Goal: Find contact information: Find contact information

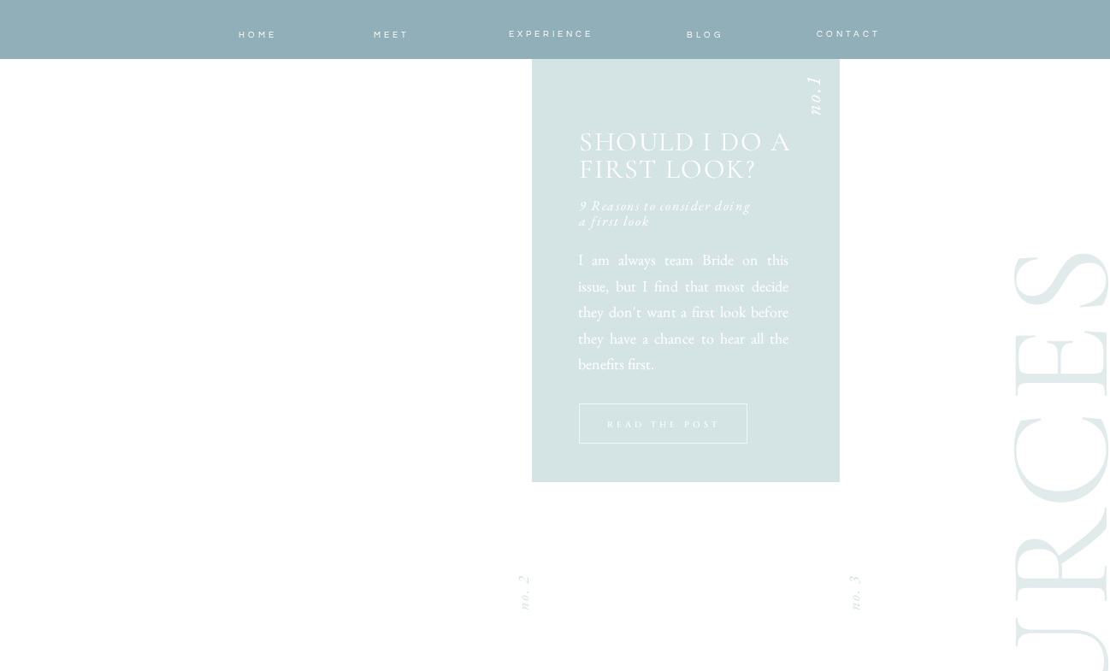
scroll to position [2043, 0]
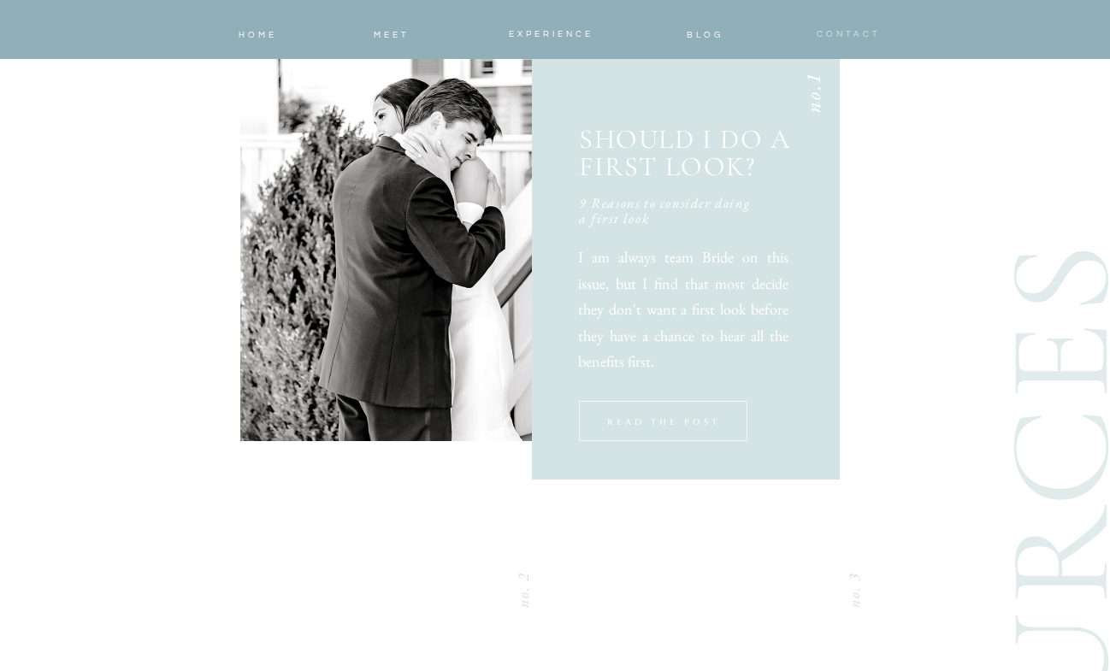
click at [835, 33] on span "CONTACT" at bounding box center [849, 34] width 64 height 9
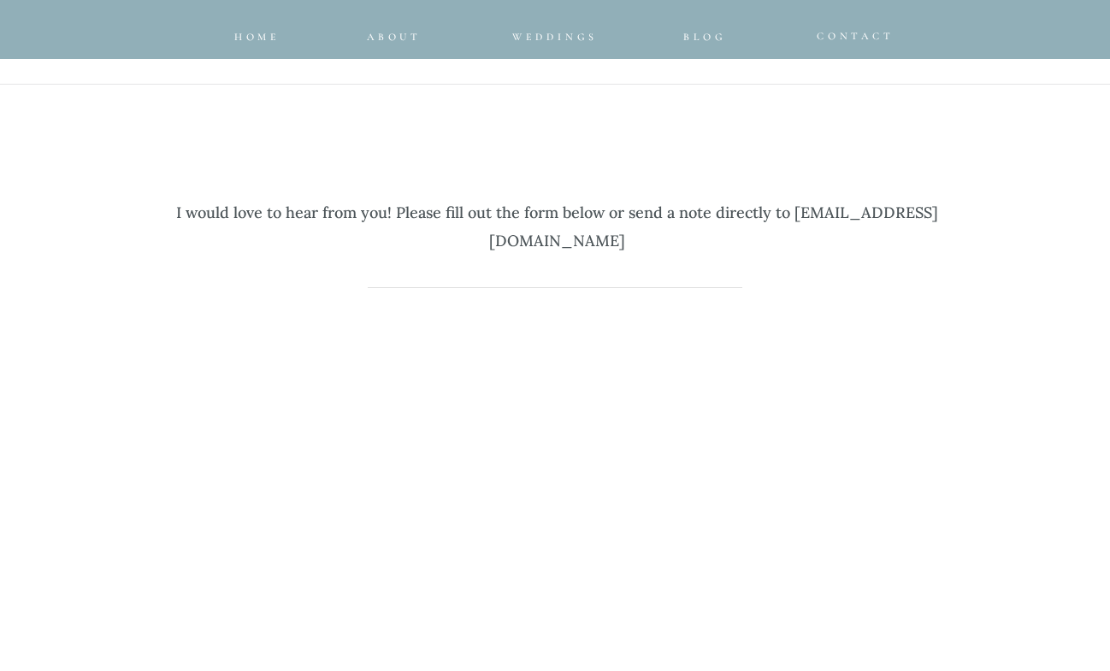
scroll to position [738, 0]
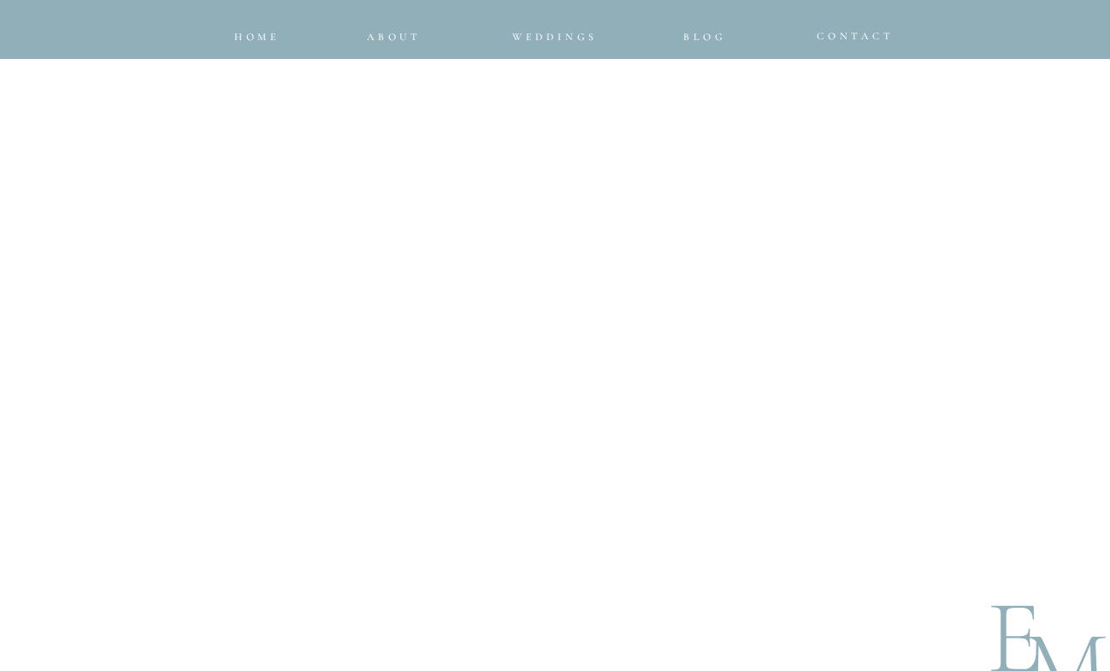
scroll to position [1409, 0]
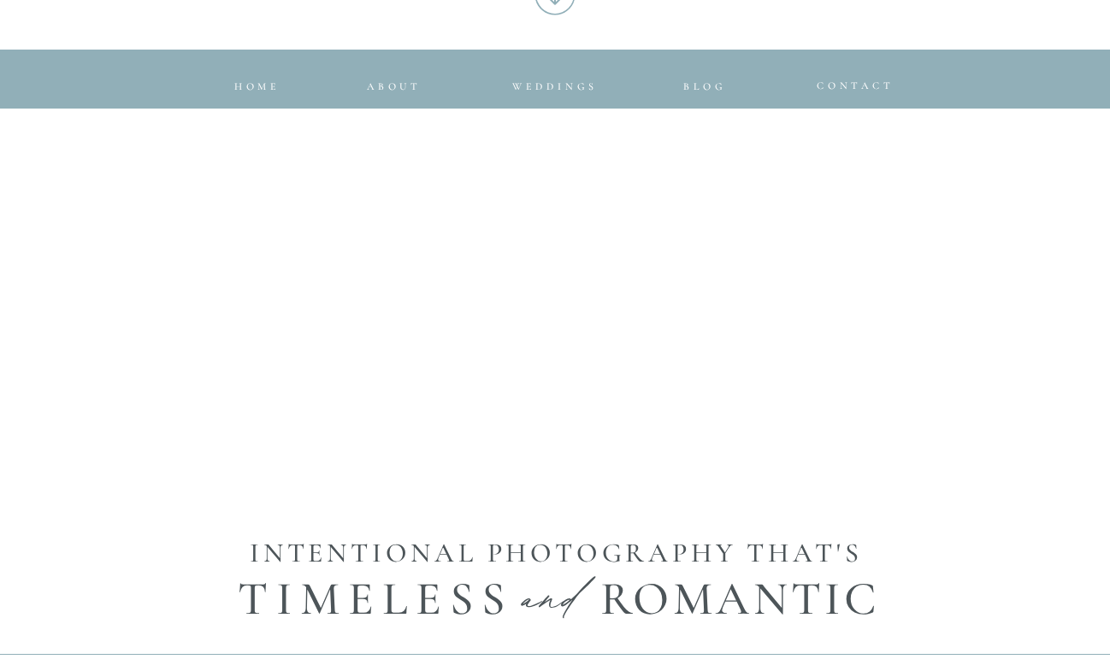
scroll to position [742, 0]
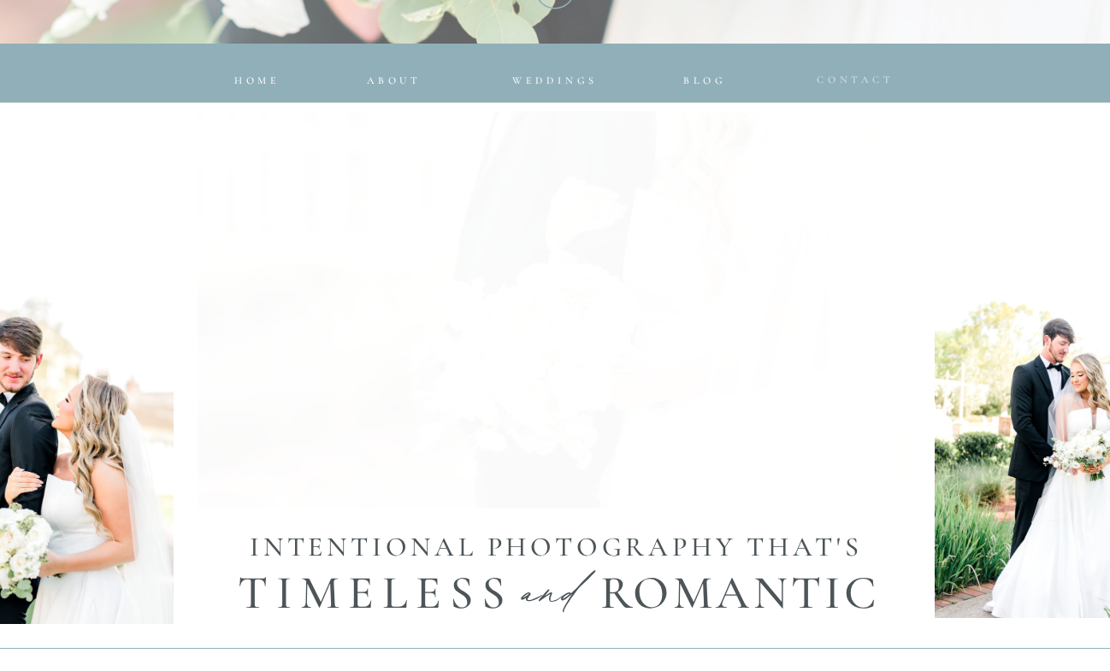
click at [863, 82] on span "CONTACT" at bounding box center [856, 80] width 78 height 12
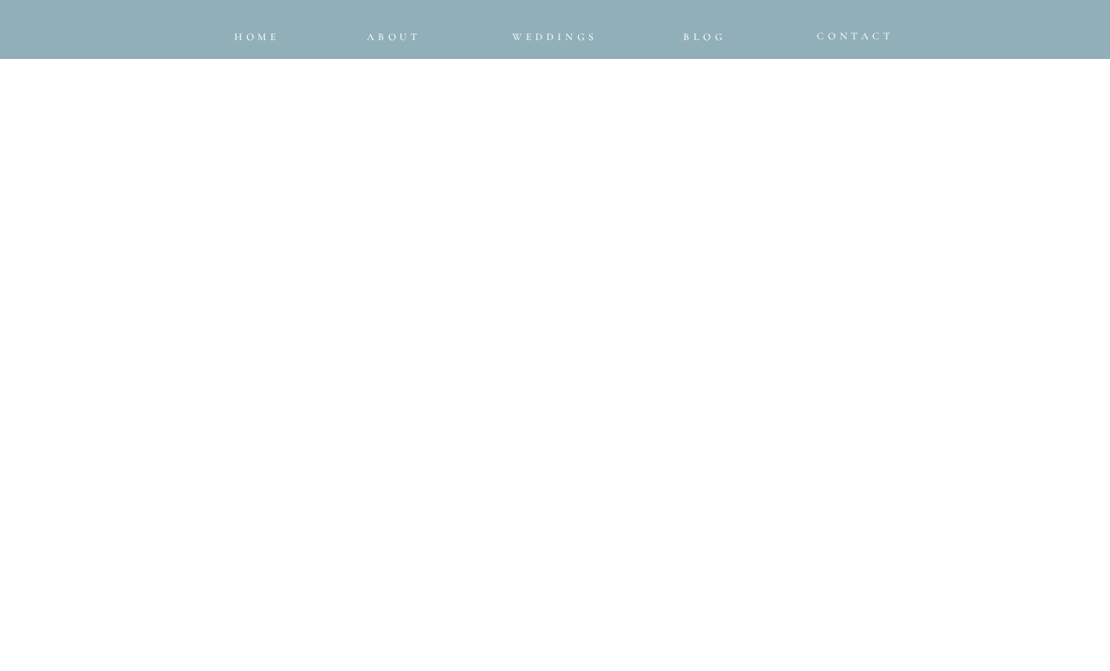
scroll to position [1075, 0]
